Goal: Information Seeking & Learning: Learn about a topic

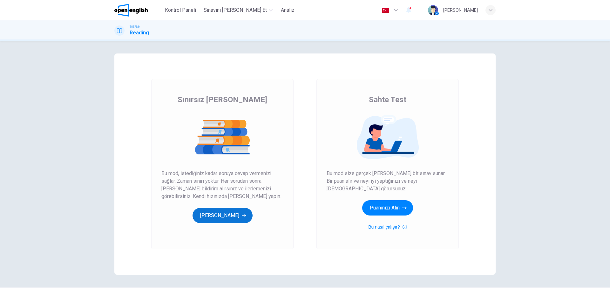
click at [241, 217] on button "[PERSON_NAME]" at bounding box center [223, 215] width 60 height 15
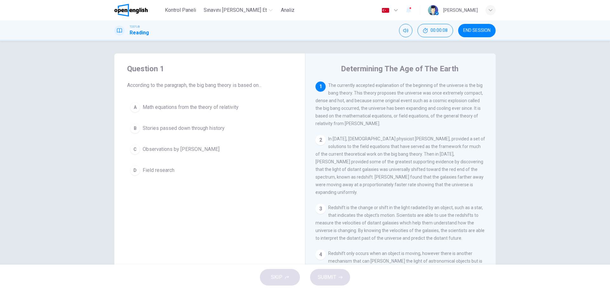
click at [477, 33] on span "END SESSION" at bounding box center [476, 30] width 27 height 5
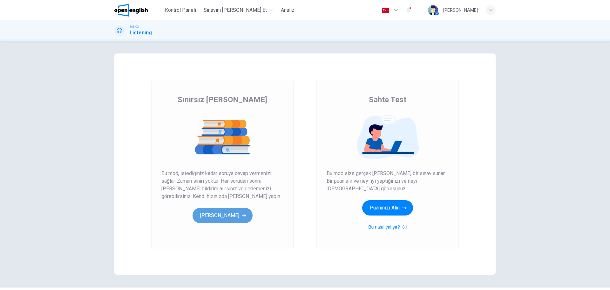
click at [235, 215] on button "[PERSON_NAME]" at bounding box center [223, 215] width 60 height 15
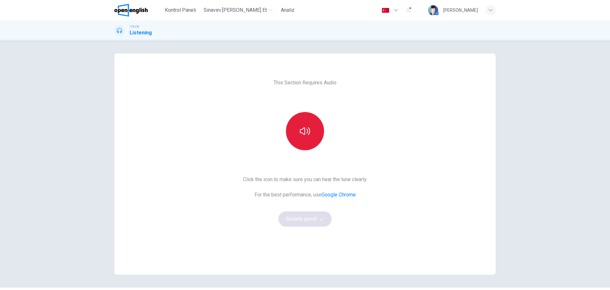
click at [311, 133] on button "button" at bounding box center [305, 131] width 38 height 38
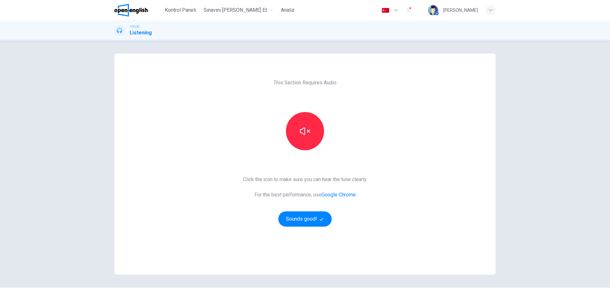
click at [440, 139] on div "This Section Requires Audio Click the icon to make sure you can hear the tune c…" at bounding box center [304, 163] width 381 height 221
click at [316, 217] on button "Sounds good!" at bounding box center [304, 218] width 53 height 15
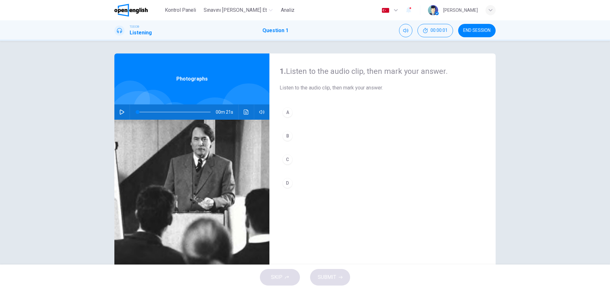
click at [120, 112] on icon "button" at bounding box center [122, 111] width 5 height 5
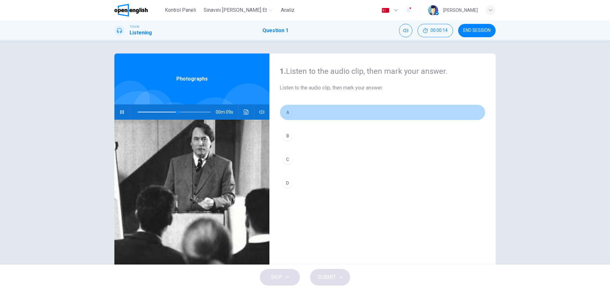
click at [288, 112] on div "A" at bounding box center [288, 112] width 10 height 10
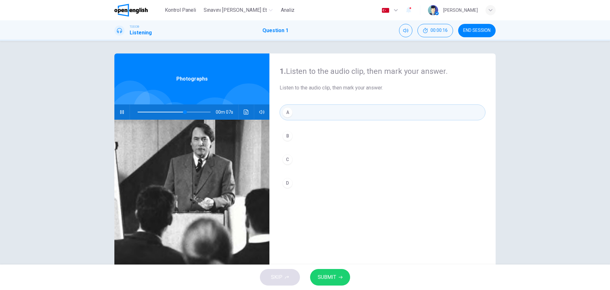
click at [284, 133] on div "B" at bounding box center [288, 136] width 10 height 10
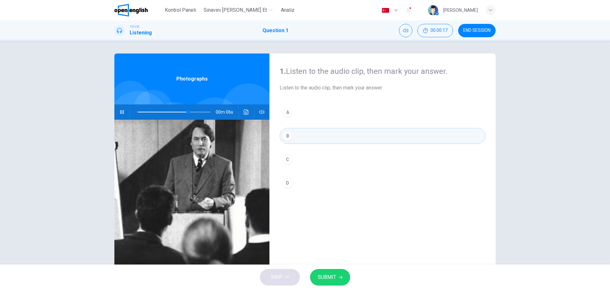
click at [283, 155] on div "C" at bounding box center [288, 159] width 10 height 10
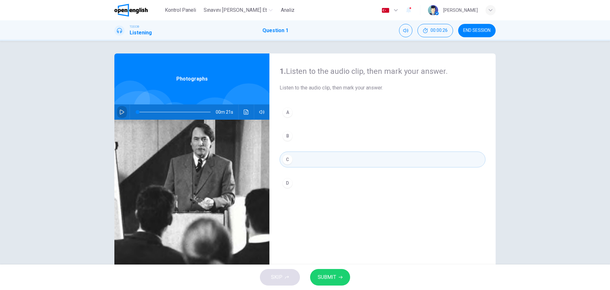
click at [120, 110] on icon "button" at bounding box center [122, 111] width 4 height 5
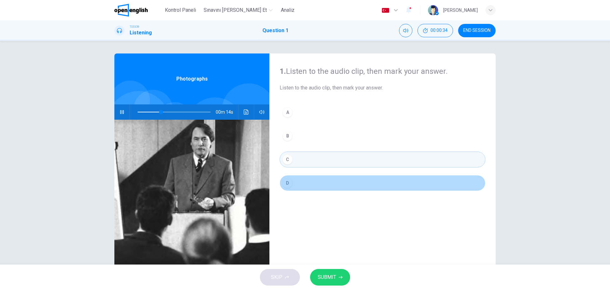
click at [297, 188] on button "D" at bounding box center [383, 183] width 206 height 16
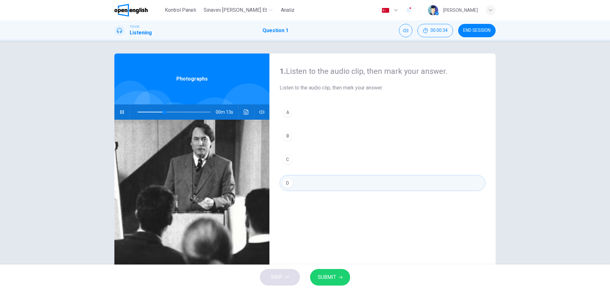
click at [330, 284] on button "SUBMIT" at bounding box center [330, 277] width 40 height 17
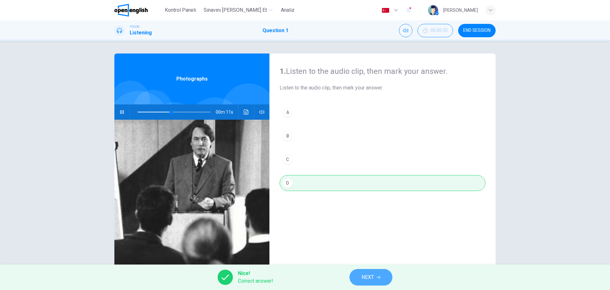
type input "**"
click at [367, 274] on span "NEXT" at bounding box center [368, 276] width 12 height 9
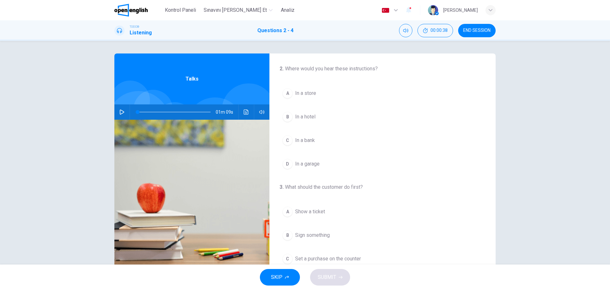
drag, startPoint x: 179, startPoint y: 12, endPoint x: 325, endPoint y: 45, distance: 149.7
click at [179, 12] on span "Kontrol Paneli" at bounding box center [180, 10] width 31 height 8
